Goal: Task Accomplishment & Management: Use online tool/utility

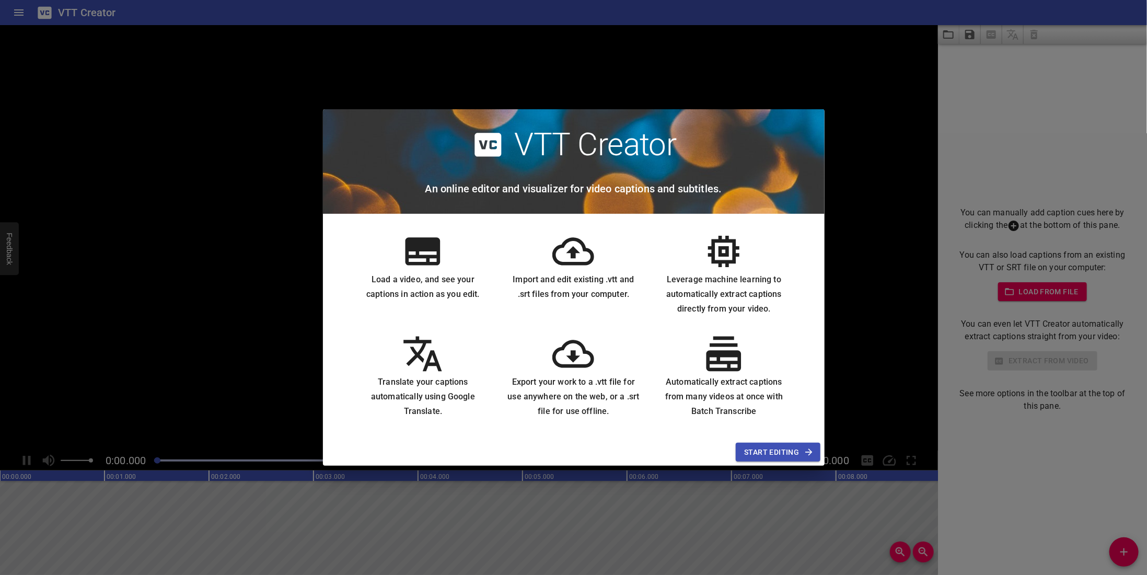
click at [765, 450] on span "Start Editing" at bounding box center [777, 452] width 67 height 13
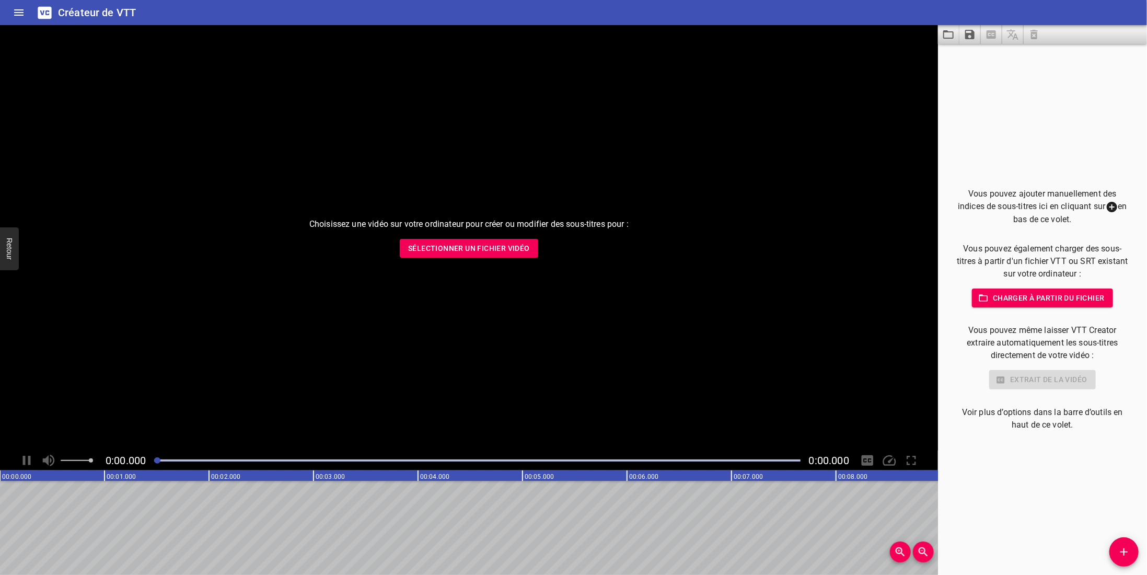
click at [650, 462] on div at bounding box center [477, 460] width 659 height 15
drag, startPoint x: 652, startPoint y: 460, endPoint x: 471, endPoint y: 464, distance: 180.9
click at [471, 464] on div at bounding box center [477, 460] width 659 height 15
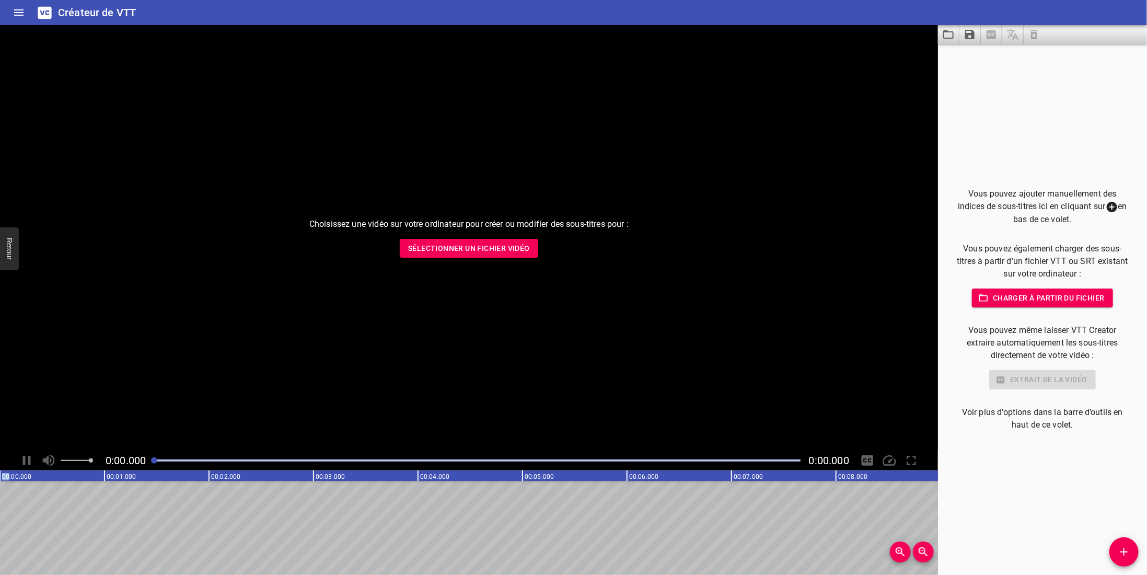
click at [103, 11] on font "Créateur de VTT" at bounding box center [97, 12] width 78 height 13
click at [21, 10] on icon "Maison" at bounding box center [18, 12] width 9 height 6
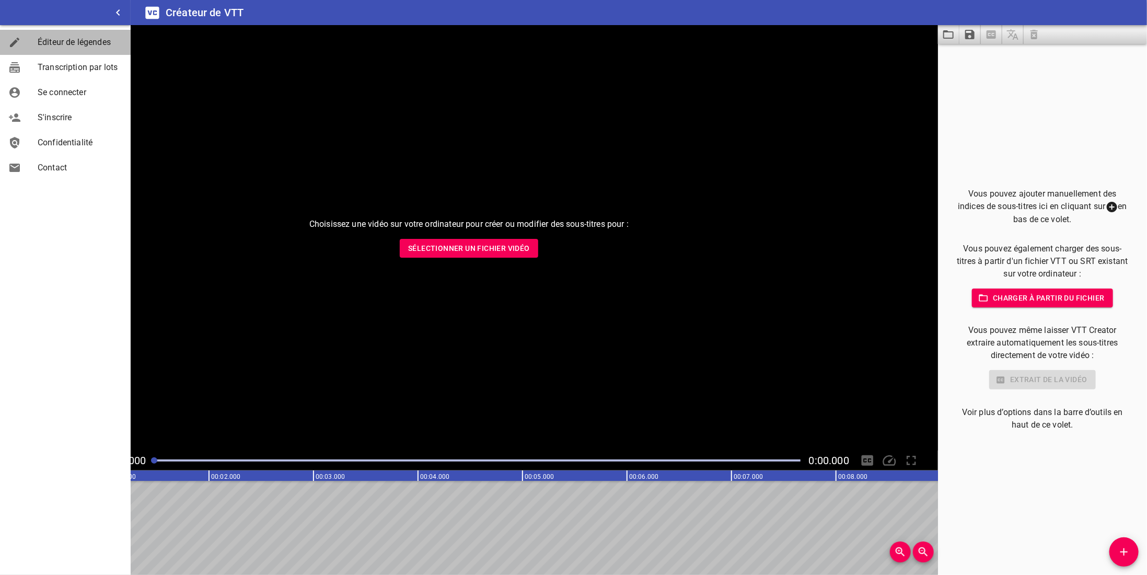
click at [95, 45] on font "Éditeur de légendes" at bounding box center [74, 42] width 73 height 10
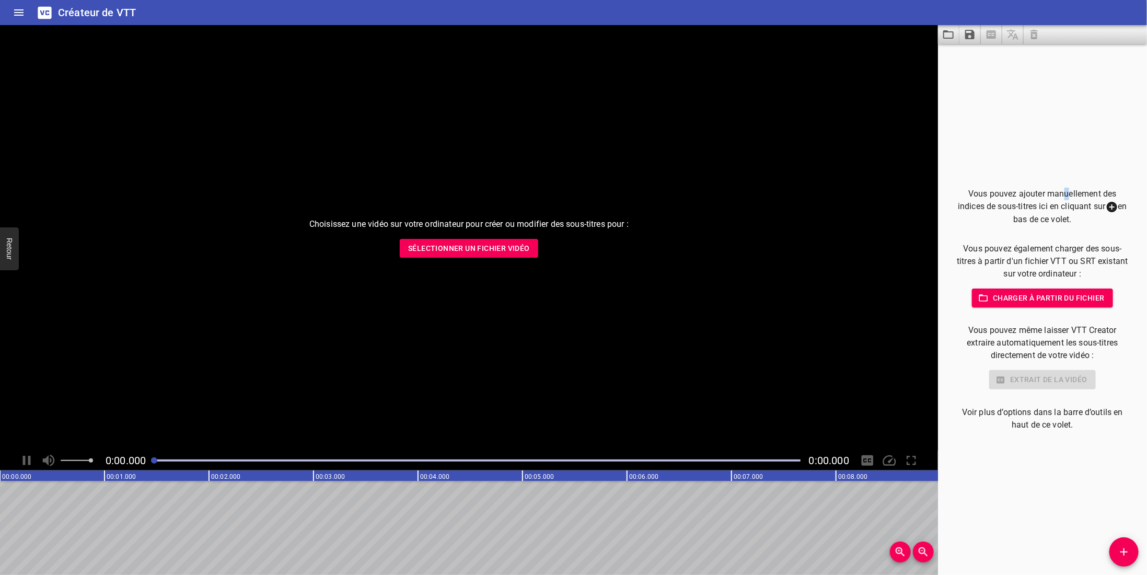
click at [1060, 75] on div "Vous pouvez ajouter manuellement des indices de sous-titres ici en cliquant sur…" at bounding box center [1042, 309] width 209 height 531
click at [1024, 91] on div "Vous pouvez ajouter manuellement des indices de sous-titres ici en cliquant sur…" at bounding box center [1042, 309] width 209 height 531
click at [1035, 35] on div at bounding box center [991, 34] width 107 height 19
click at [1010, 35] on span at bounding box center [1012, 34] width 21 height 19
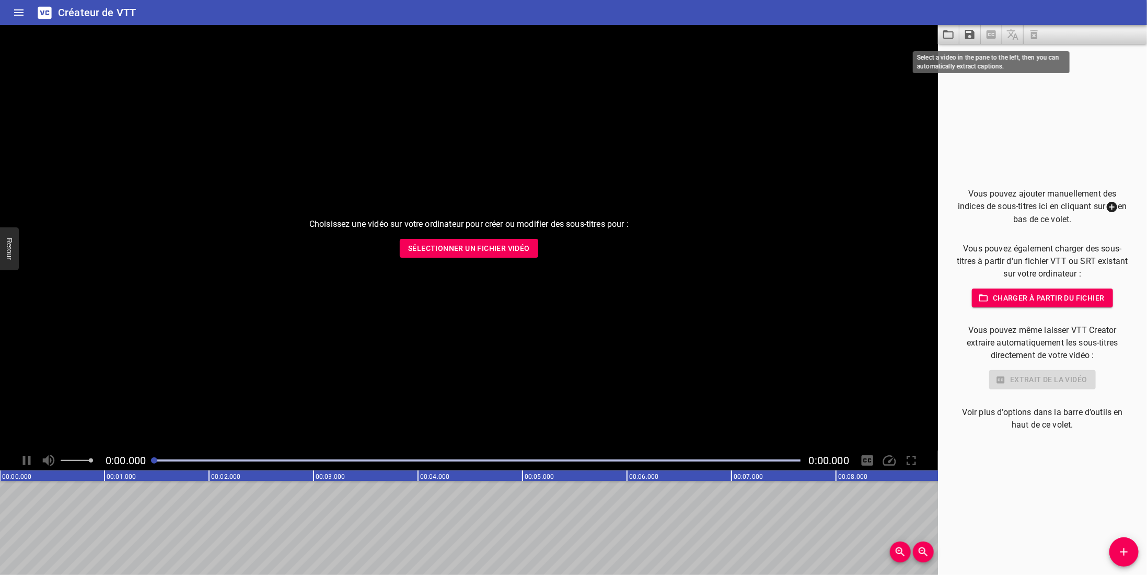
click at [986, 34] on span at bounding box center [991, 34] width 21 height 19
click at [969, 34] on icon "Enregistrer les sous-titres dans un fichier" at bounding box center [969, 34] width 9 height 9
click at [950, 34] on div at bounding box center [573, 287] width 1147 height 575
click at [16, 6] on button "Maison" at bounding box center [18, 12] width 25 height 25
